Goal: Information Seeking & Learning: Learn about a topic

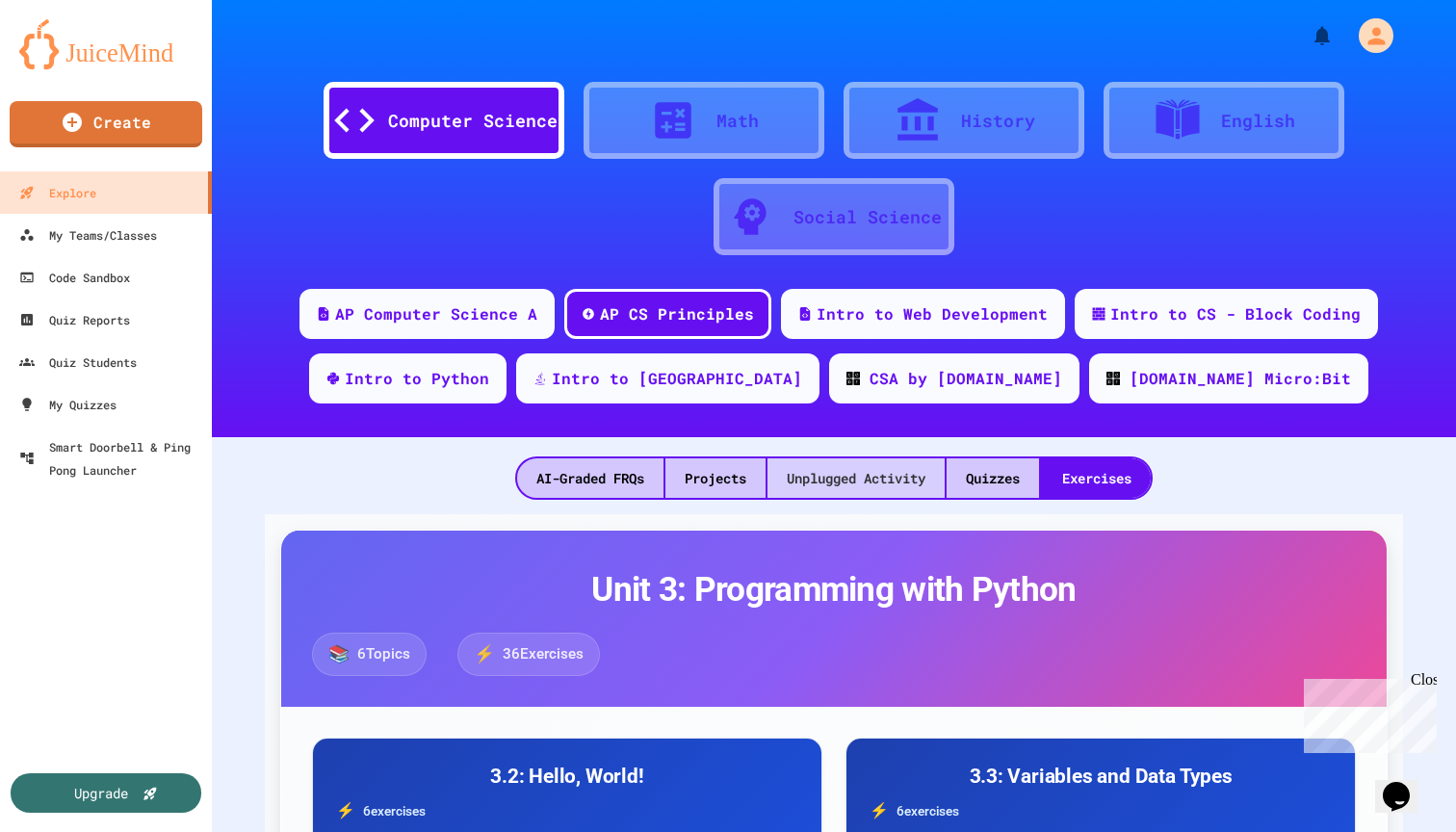
click at [858, 493] on div "Unplugged Activity" at bounding box center [855, 478] width 177 height 39
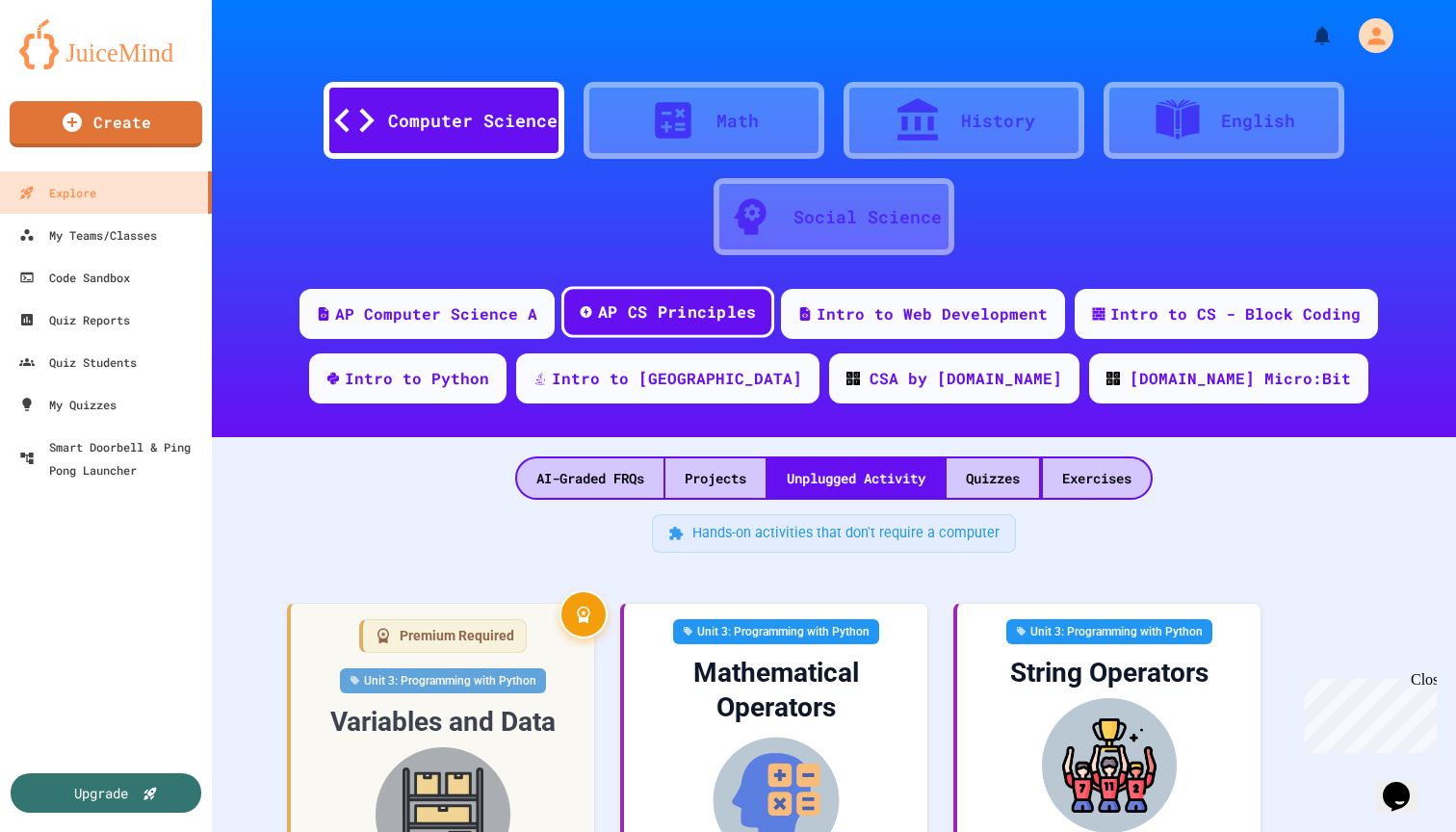
click at [664, 321] on div "AP CS Principles" at bounding box center [678, 312] width 159 height 24
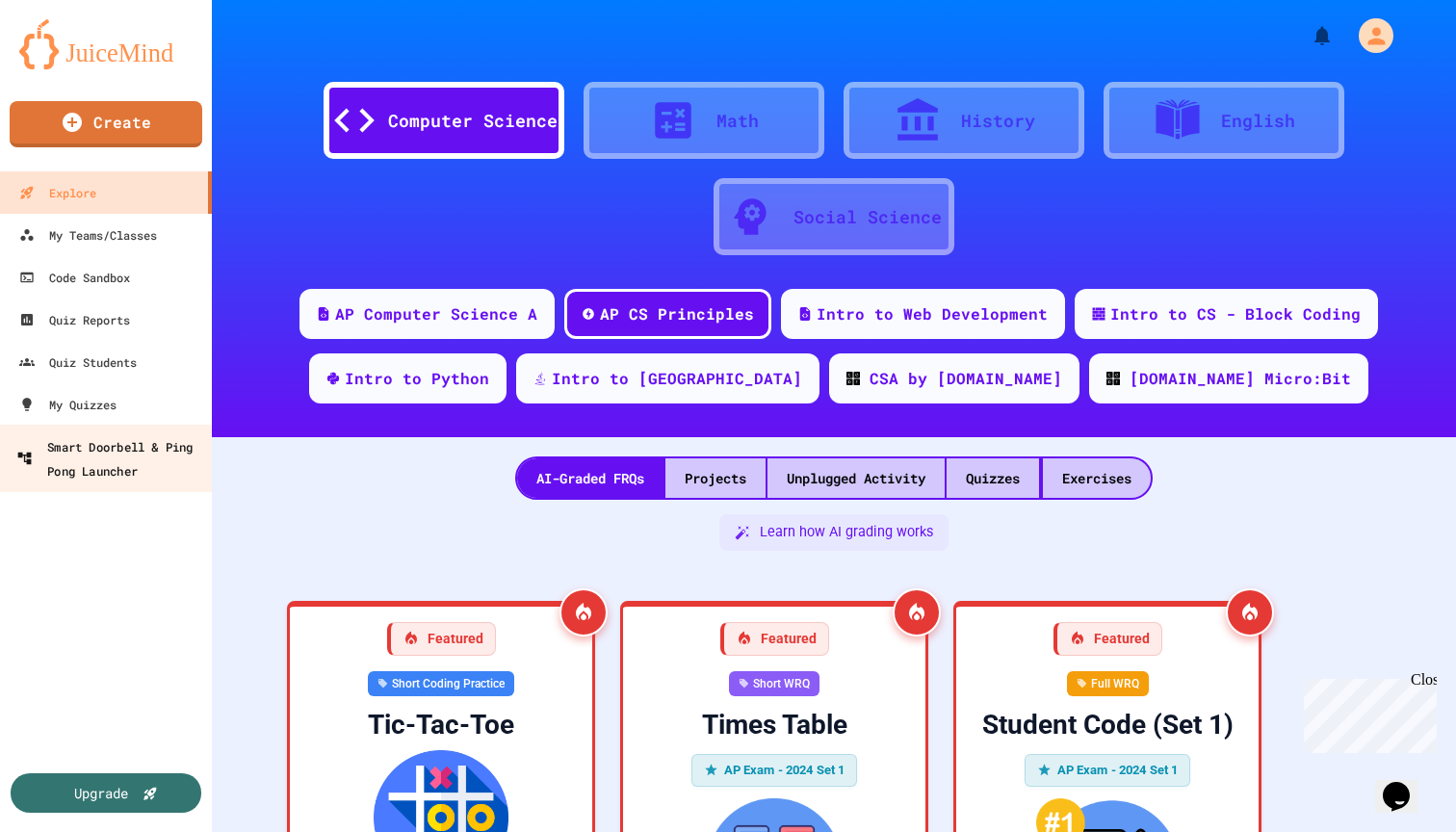
click at [141, 466] on div "Smart Doorbell & Ping Pong Launcher" at bounding box center [111, 458] width 190 height 47
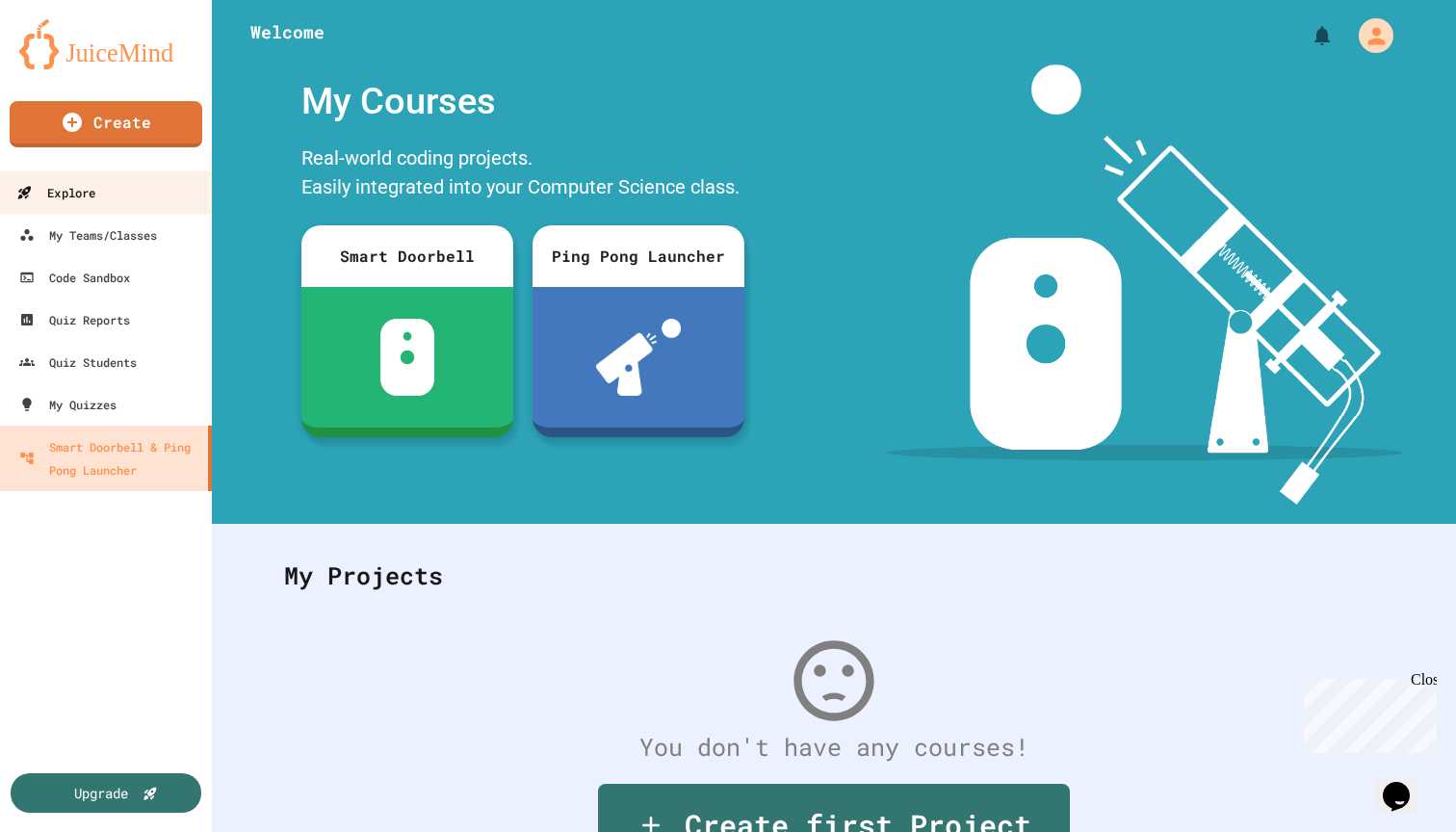
click at [90, 195] on div "Explore" at bounding box center [56, 192] width 79 height 24
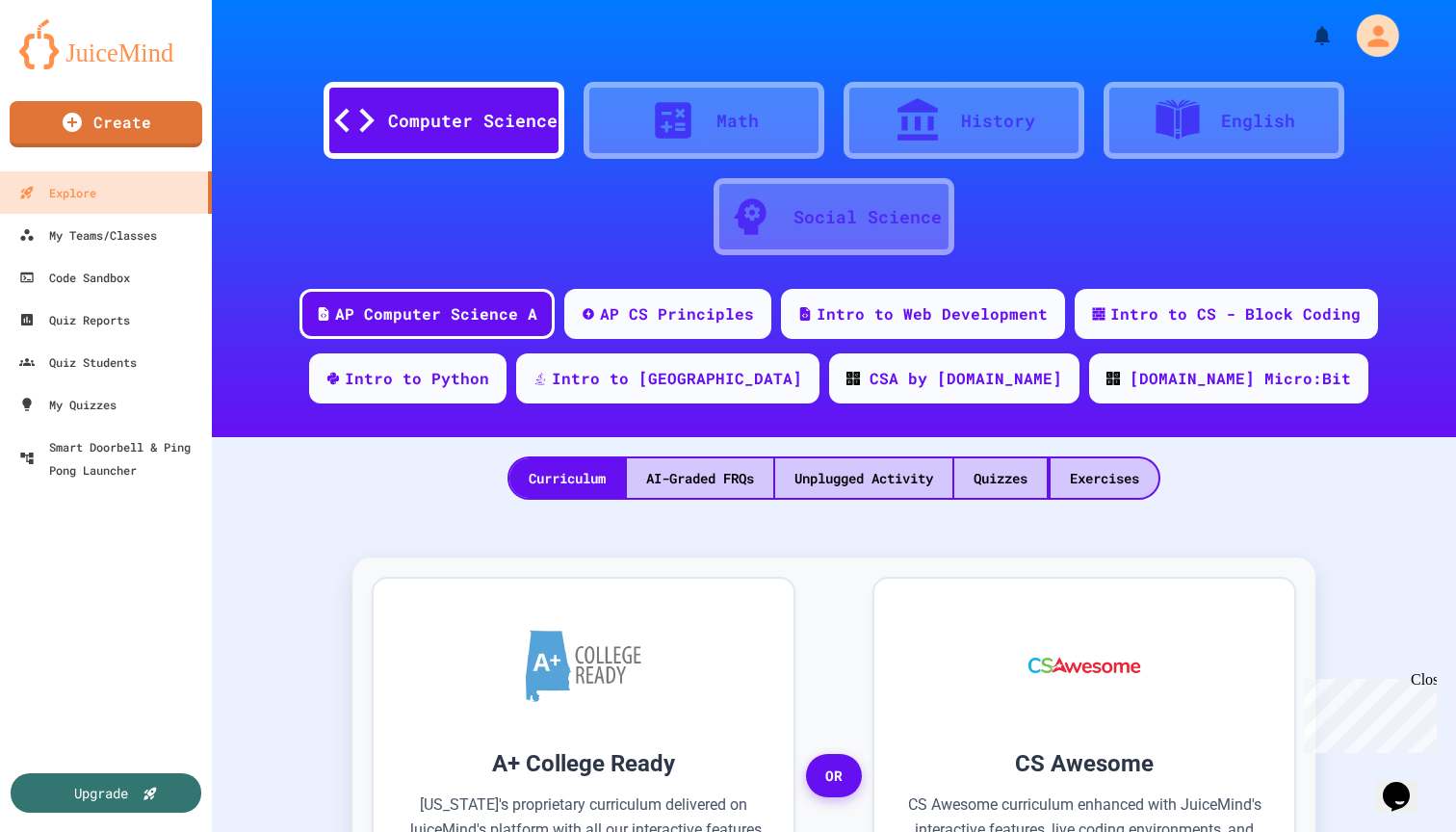
click at [1363, 30] on icon "My Account" at bounding box center [1378, 35] width 32 height 32
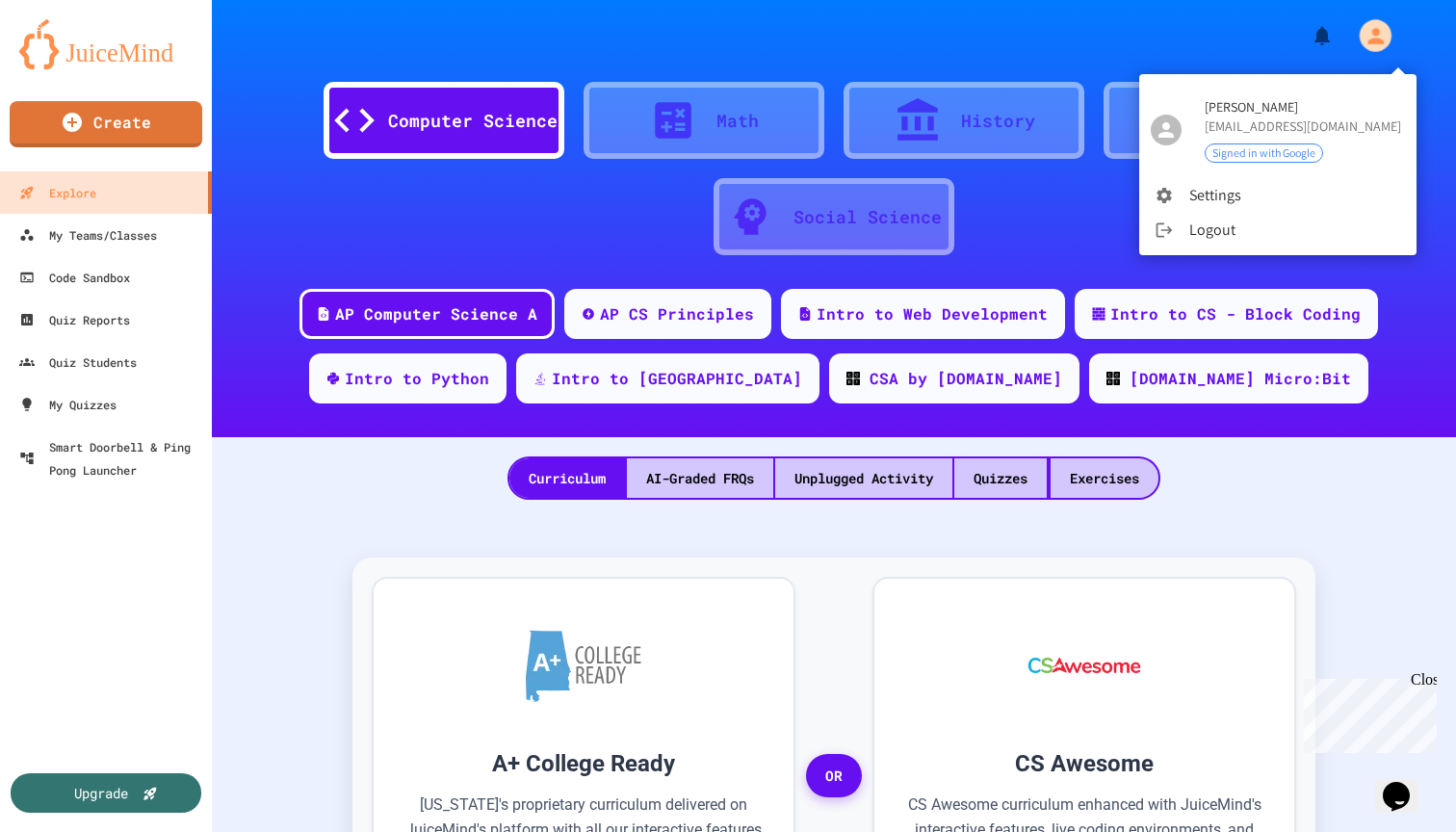
click at [1183, 22] on div at bounding box center [728, 416] width 1456 height 832
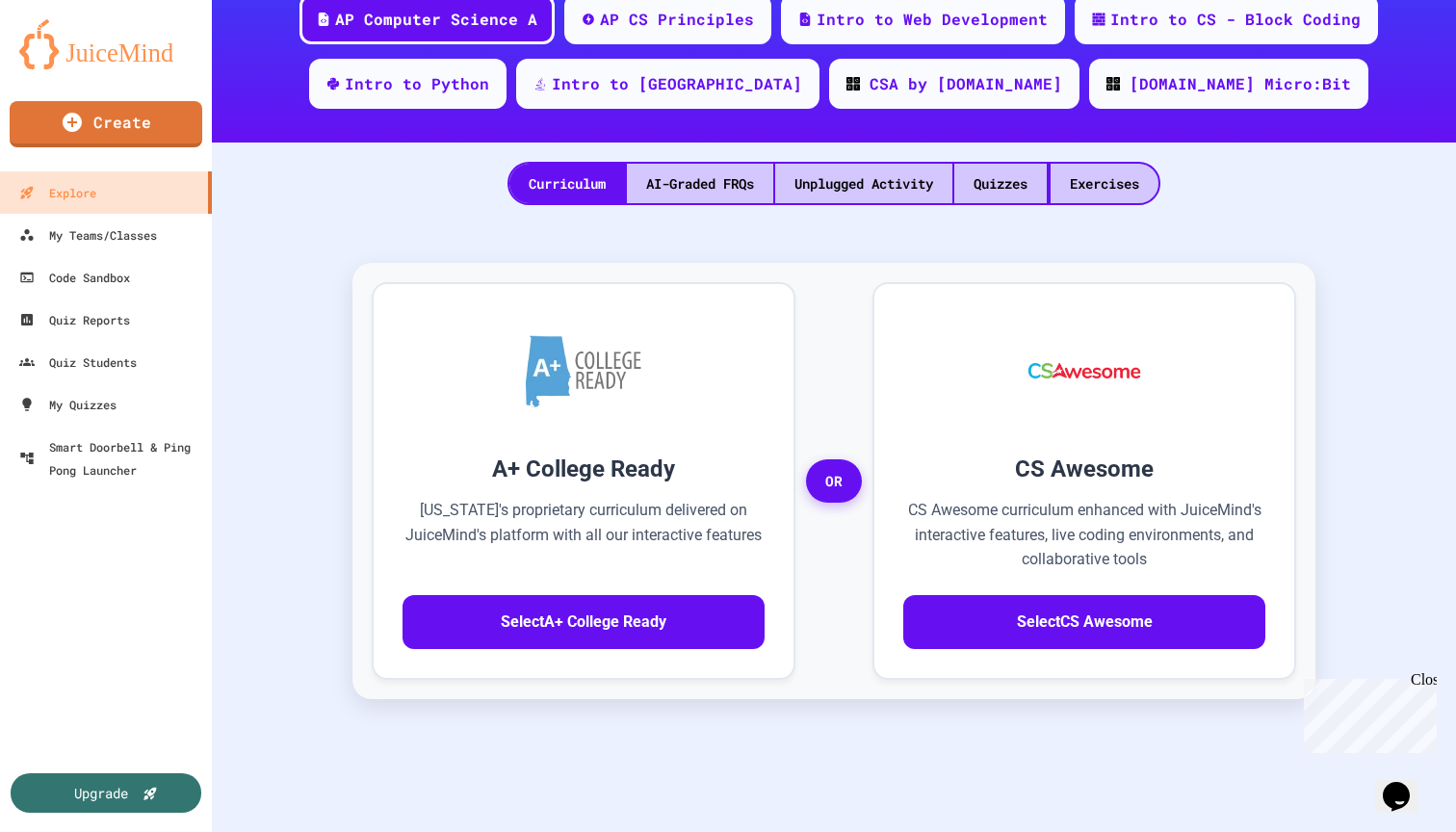
scroll to position [382, 0]
